Goal: Task Accomplishment & Management: Use online tool/utility

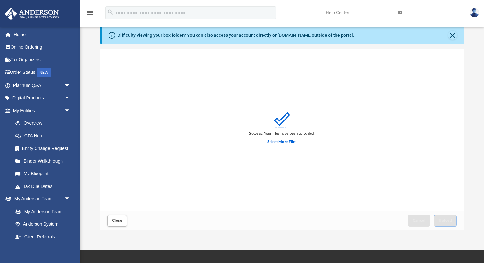
scroll to position [162, 363]
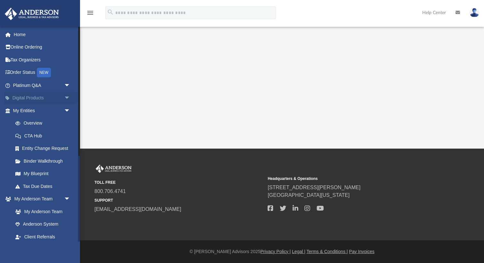
click at [61, 100] on link "Digital Products arrow_drop_down" at bounding box center [42, 98] width 76 height 13
click at [66, 100] on span "arrow_drop_down" at bounding box center [70, 98] width 13 height 13
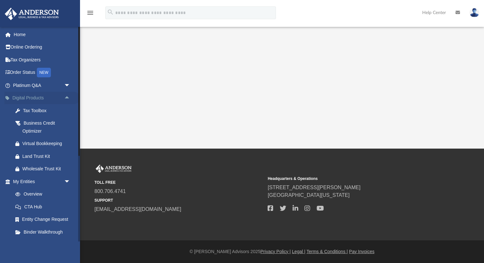
click at [66, 100] on span "arrow_drop_up" at bounding box center [70, 98] width 13 height 13
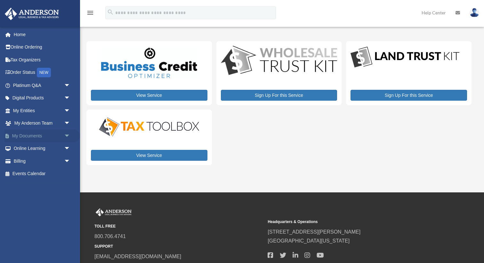
click at [68, 137] on span "arrow_drop_down" at bounding box center [70, 136] width 13 height 13
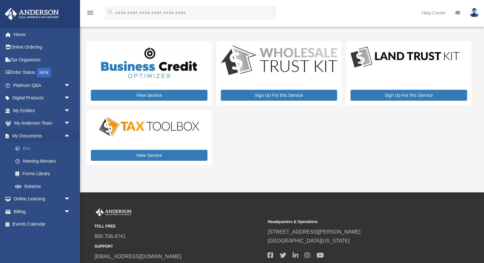
click at [24, 151] on link "Box" at bounding box center [44, 148] width 71 height 13
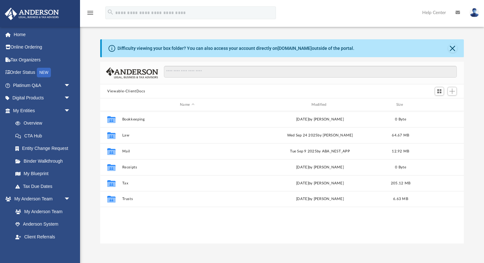
scroll to position [145, 363]
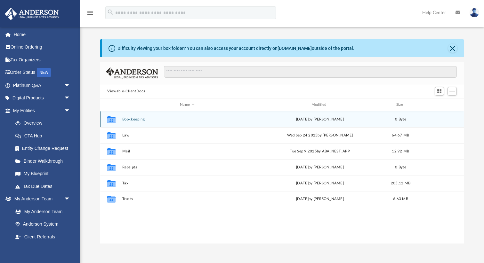
click at [158, 118] on button "Bookkeeping" at bounding box center [187, 119] width 130 height 4
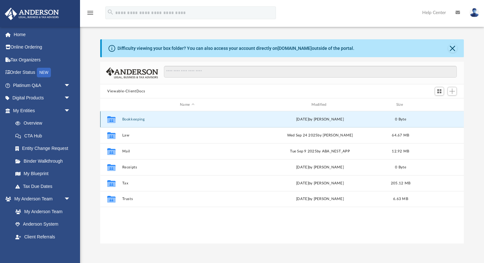
click at [158, 118] on button "Bookkeeping" at bounding box center [187, 119] width 130 height 4
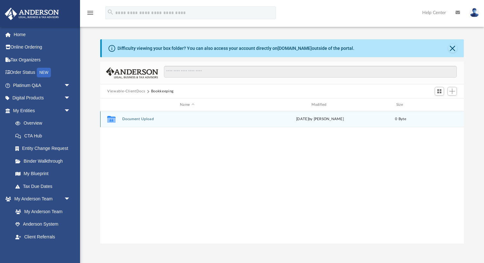
click at [158, 118] on button "Document Upload" at bounding box center [187, 119] width 130 height 4
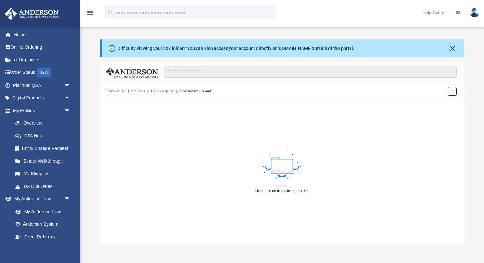
click at [454, 90] on span "Add" at bounding box center [451, 91] width 5 height 5
click at [439, 107] on li "Upload" at bounding box center [443, 103] width 20 height 7
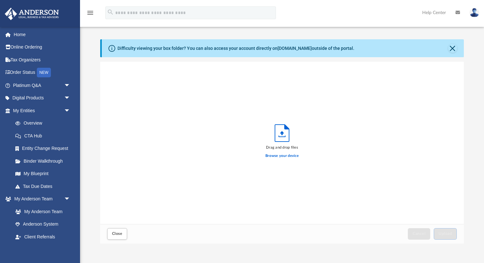
scroll to position [162, 363]
click at [450, 61] on div "Difficulty viewing your box folder? You can also access your account directly o…" at bounding box center [282, 141] width 364 height 205
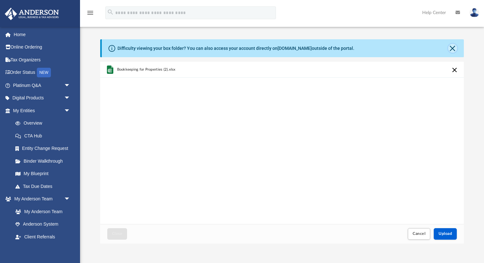
click at [450, 48] on button "Close" at bounding box center [452, 48] width 9 height 9
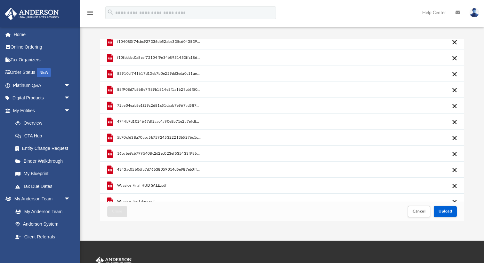
scroll to position [333, 0]
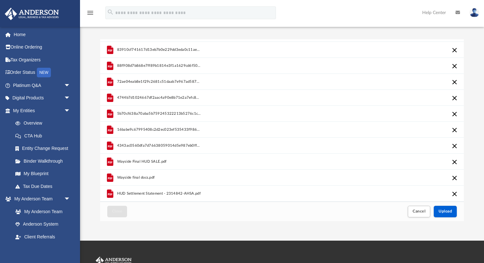
click at [452, 165] on button "Cancel this upload" at bounding box center [455, 162] width 8 height 8
click at [454, 179] on button "Cancel this upload" at bounding box center [455, 178] width 8 height 8
click at [454, 195] on button "Cancel this upload" at bounding box center [455, 194] width 8 height 8
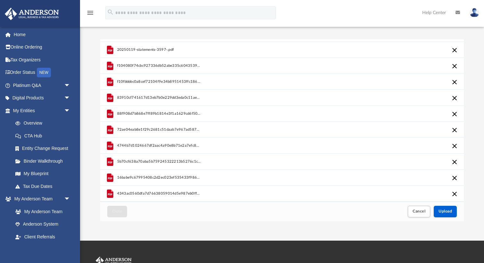
scroll to position [285, 0]
click at [446, 211] on span "Upload" at bounding box center [444, 212] width 13 height 4
